Goal: Ask a question

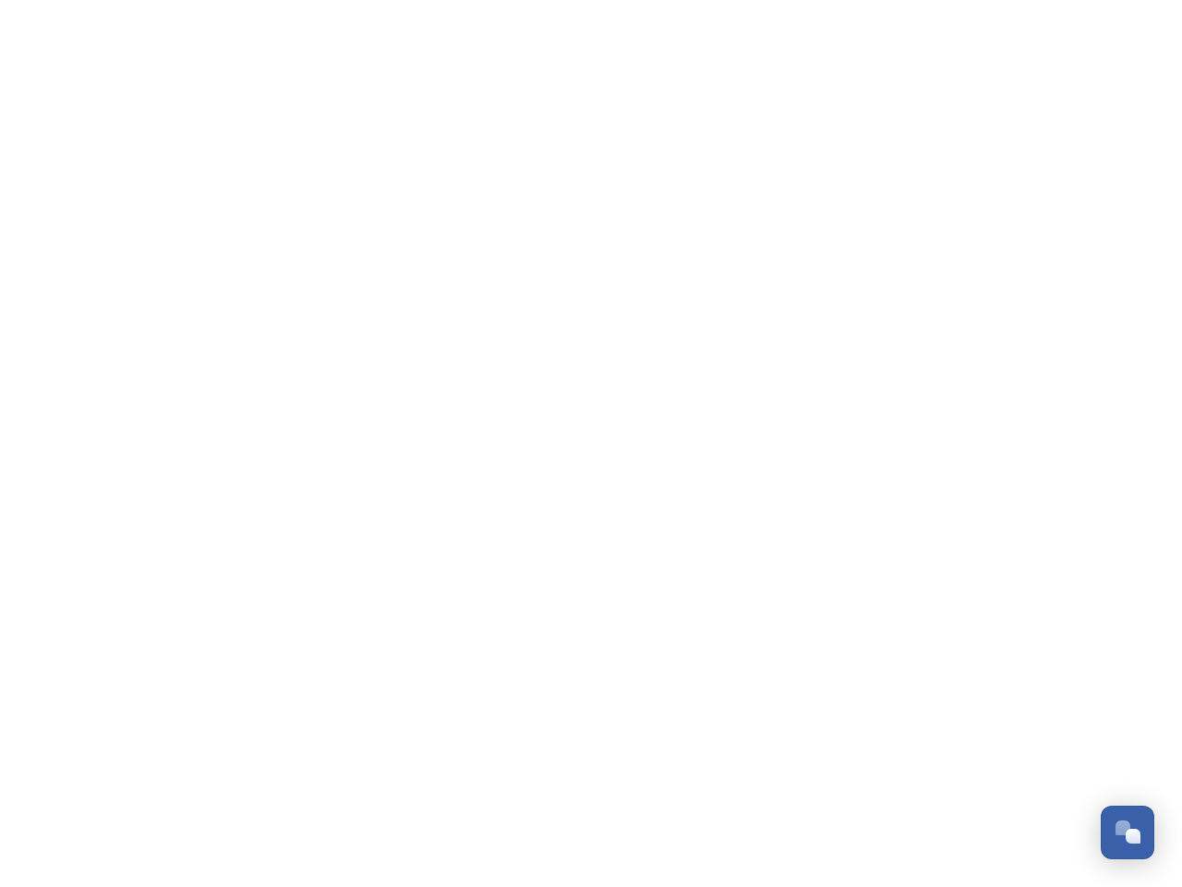
click at [1128, 832] on div "Open Chat" at bounding box center [1133, 835] width 15 height 15
click at [1134, 626] on div "👋 Hi there - Have any questions for us? We’re here to help! Just drop us a mess…" at bounding box center [988, 527] width 332 height 461
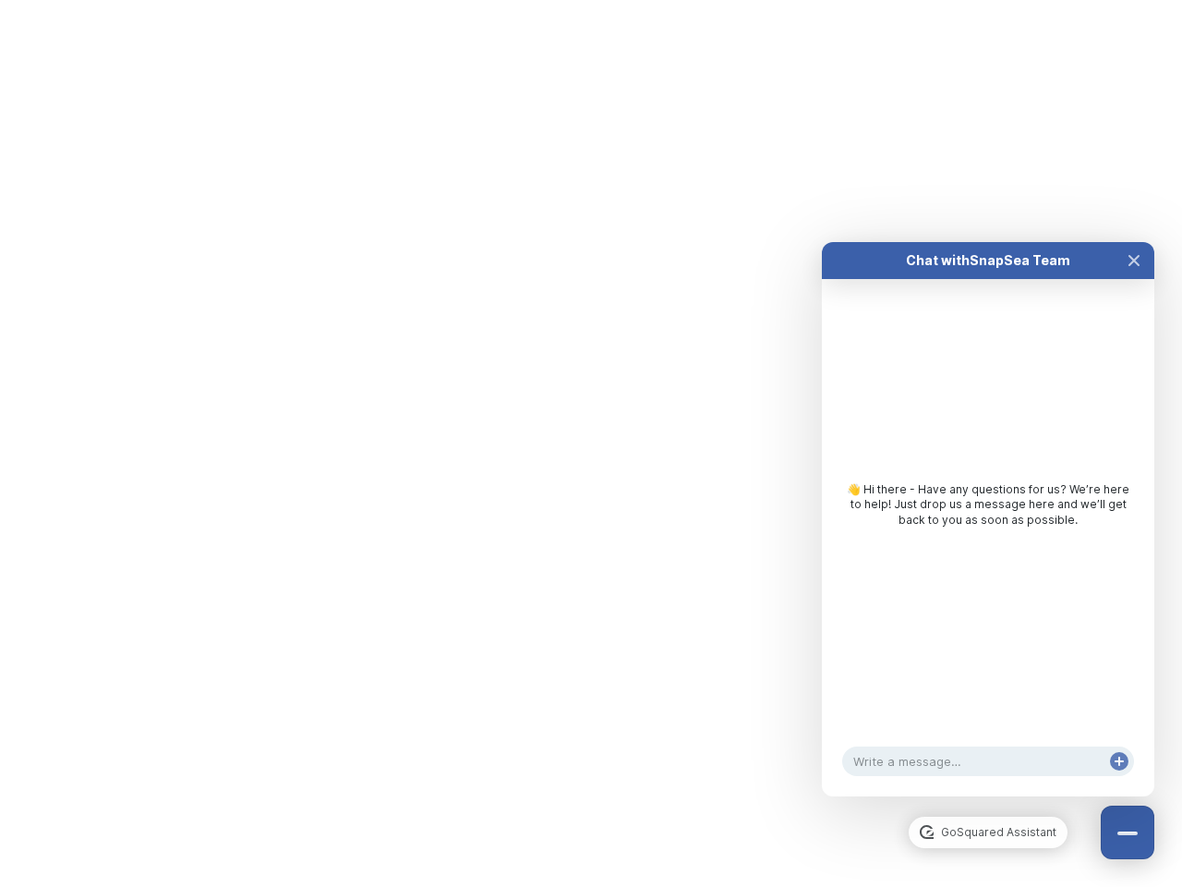
click at [988, 796] on div "Chat with SnapSea Team GoSquared Assistant 👋 Hi there - Have any questions for …" at bounding box center [988, 519] width 332 height 554
click at [988, 537] on div "👋 Hi there - Have any questions for us? We’re here to help! Just drop us a mess…" at bounding box center [988, 509] width 332 height 461
click at [1134, 279] on div "👋 Hi there - Have any questions for us? We’re here to help! Just drop us a mess…" at bounding box center [988, 509] width 332 height 461
click at [1119, 779] on div "Chat with SnapSea Team GoSquared Assistant 👋 Hi there - Have any questions for …" at bounding box center [988, 519] width 332 height 554
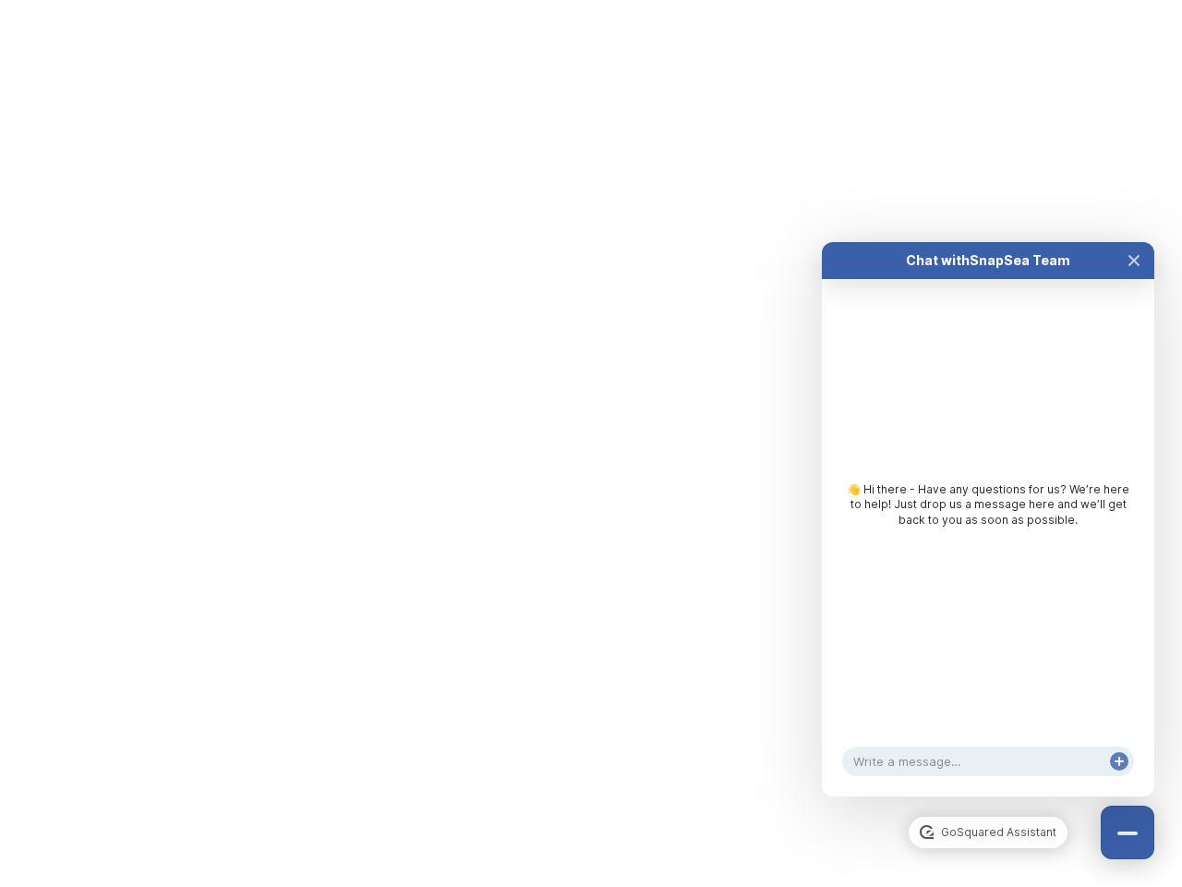
click at [591, 0] on html "/p/collection/tempest/tourism-academy-2025 Dismiss GoSquared Assistant Chat wit…" at bounding box center [591, 0] width 1182 height 0
click at [577, 0] on html "/p/collection/tempest/tourism-academy-2025 Dismiss GoSquared Assistant Chat wit…" at bounding box center [591, 0] width 1182 height 0
